Goal: Information Seeking & Learning: Learn about a topic

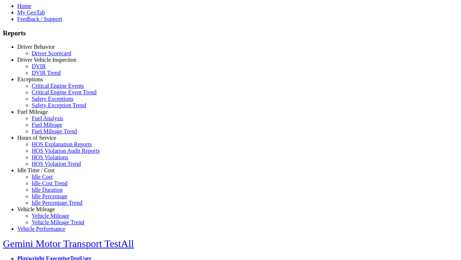
click at [41, 115] on link "Fuel Mileage" at bounding box center [32, 112] width 31 height 6
click at [47, 121] on link "Fuel Analysis" at bounding box center [48, 118] width 32 height 6
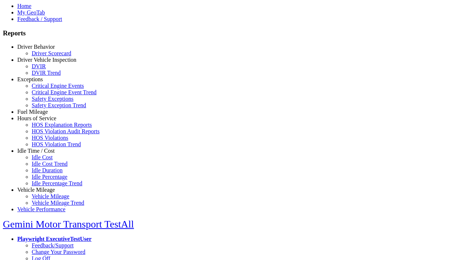
select select "**********"
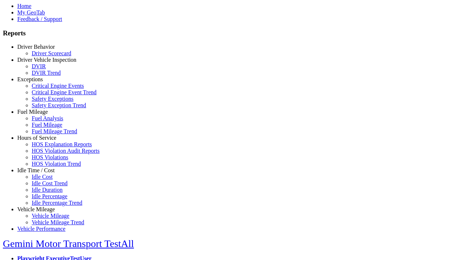
type input "**********"
